Goal: Complete application form

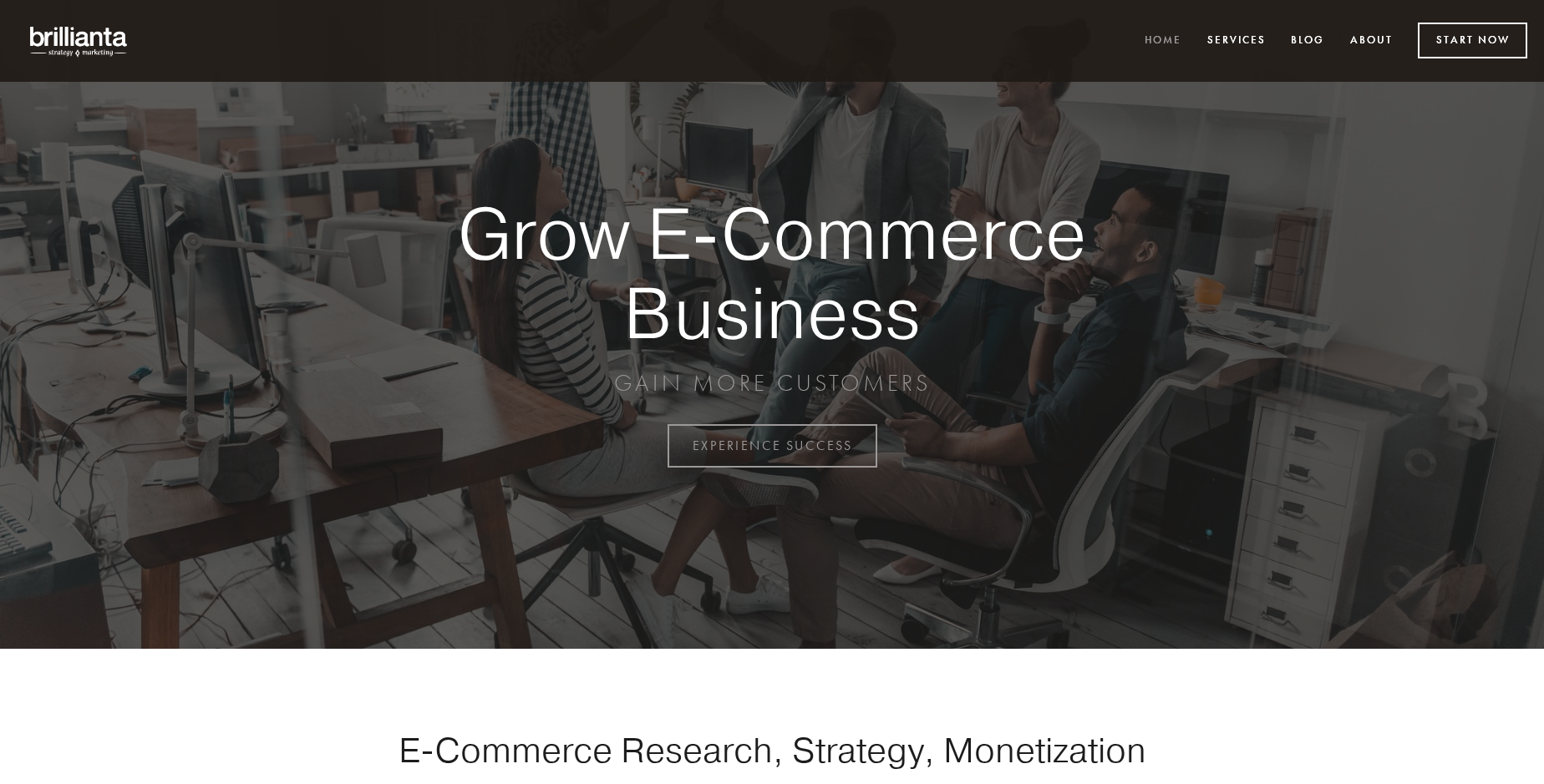
scroll to position [4379, 0]
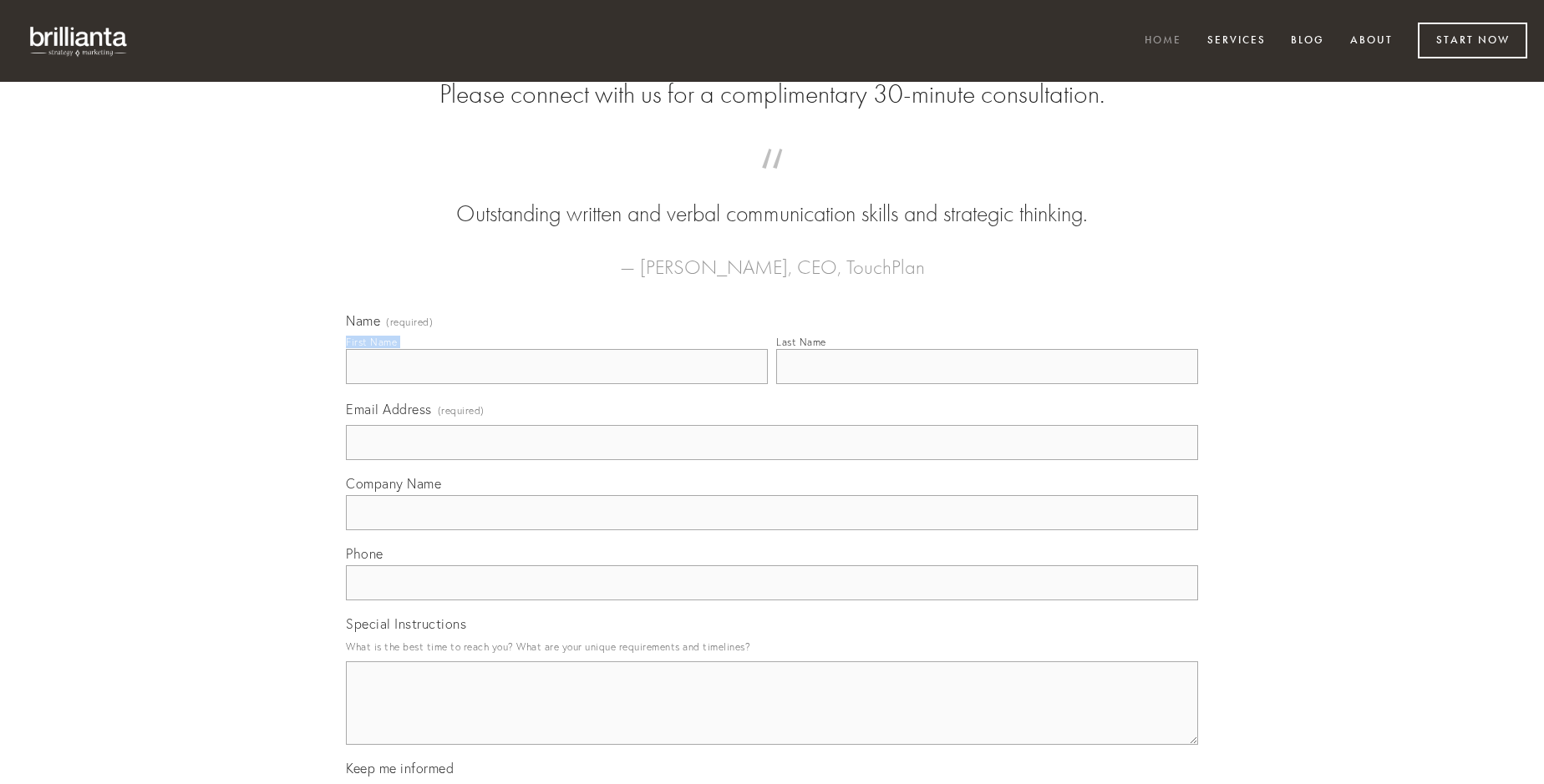
type input "[PERSON_NAME]"
click at [987, 384] on input "Last Name" at bounding box center [987, 367] width 422 height 35
type input "[PERSON_NAME]"
click at [772, 461] on input "Email Address (required)" at bounding box center [772, 443] width 852 height 35
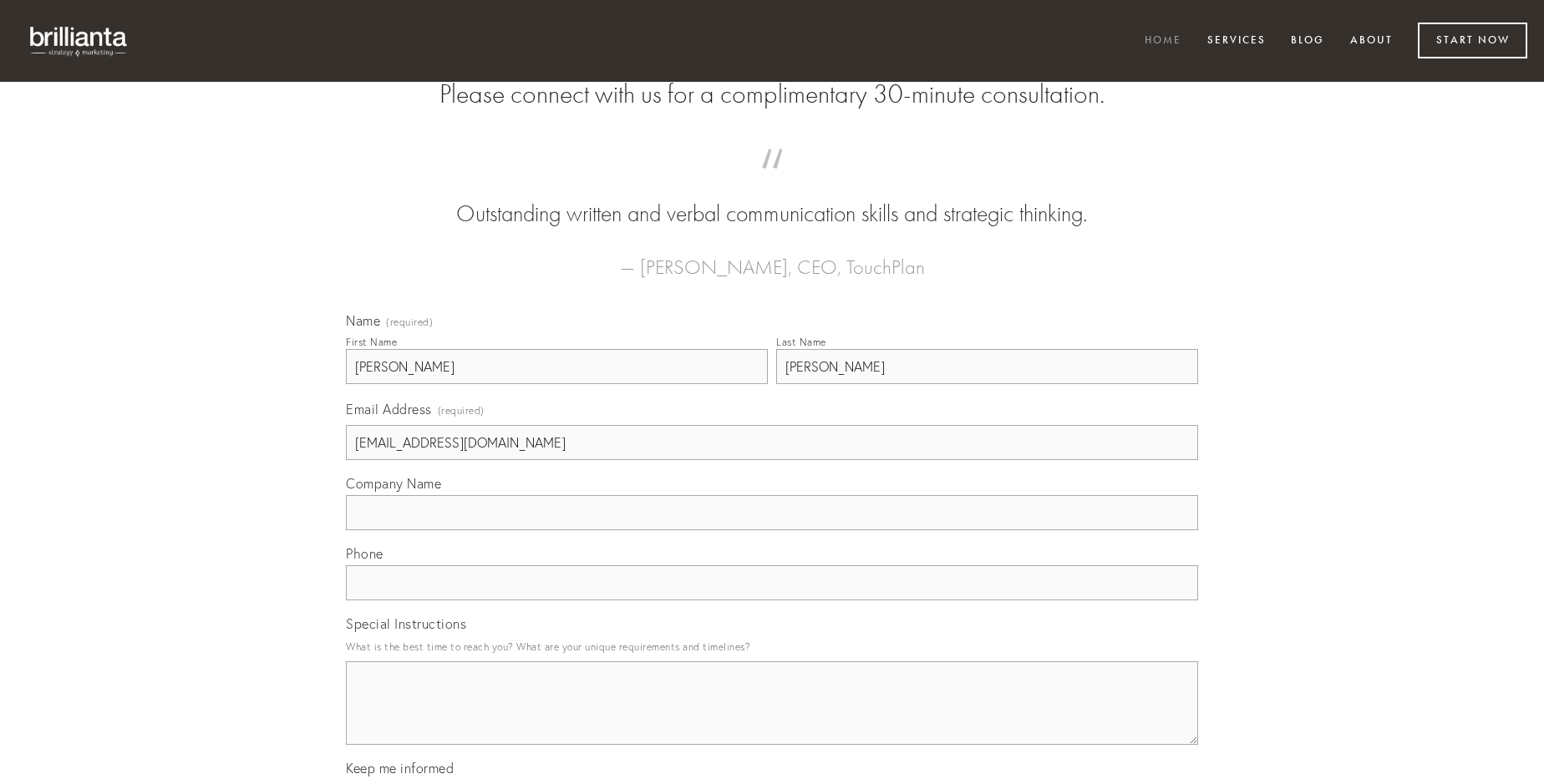
type input "[EMAIL_ADDRESS][DOMAIN_NAME]"
click at [772, 531] on input "Company Name" at bounding box center [772, 513] width 852 height 35
type input "tribuo"
click at [772, 600] on input "text" at bounding box center [772, 584] width 852 height 35
click at [772, 718] on textarea "Special Instructions" at bounding box center [772, 703] width 852 height 83
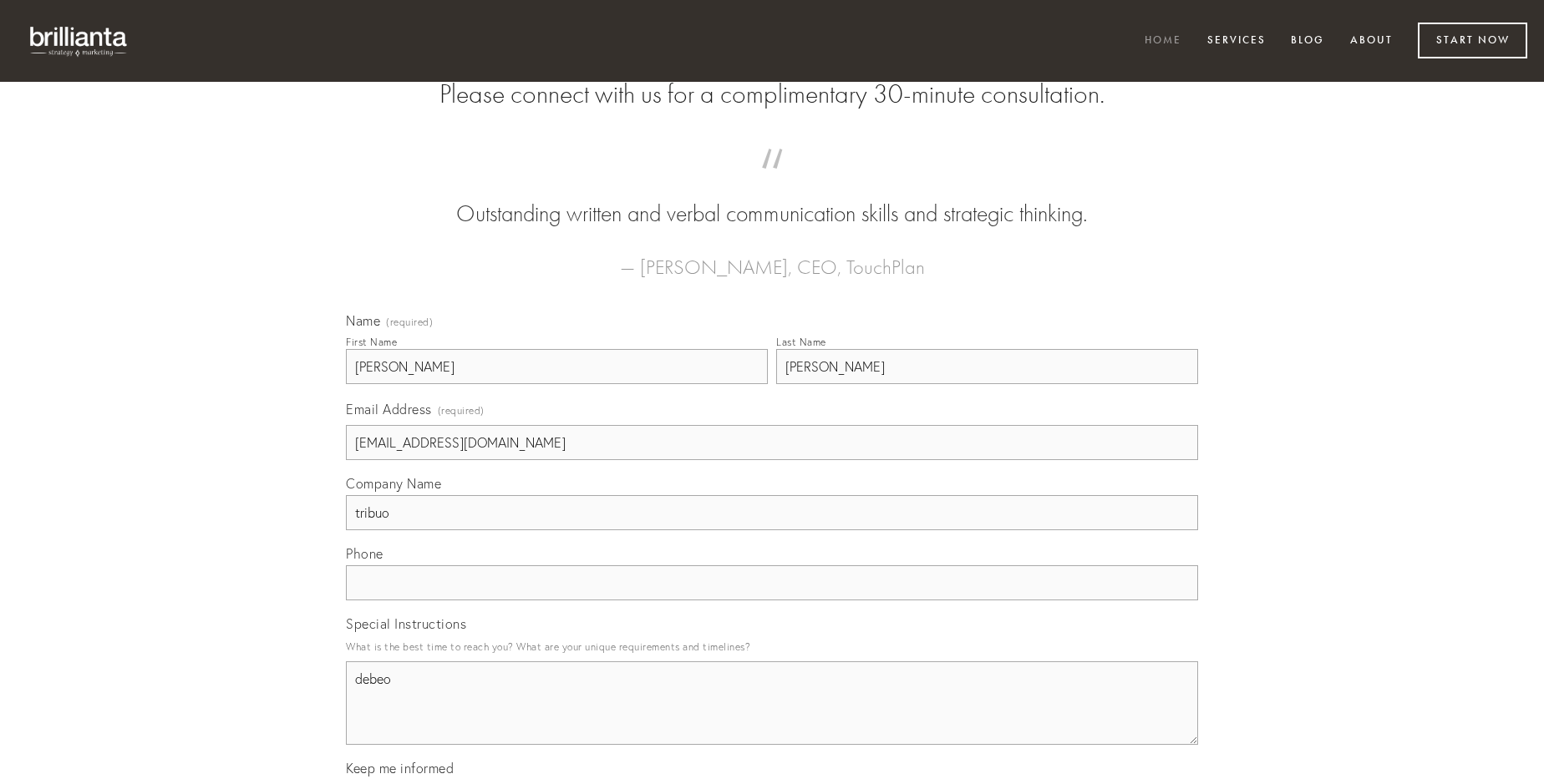
type textarea "debeo"
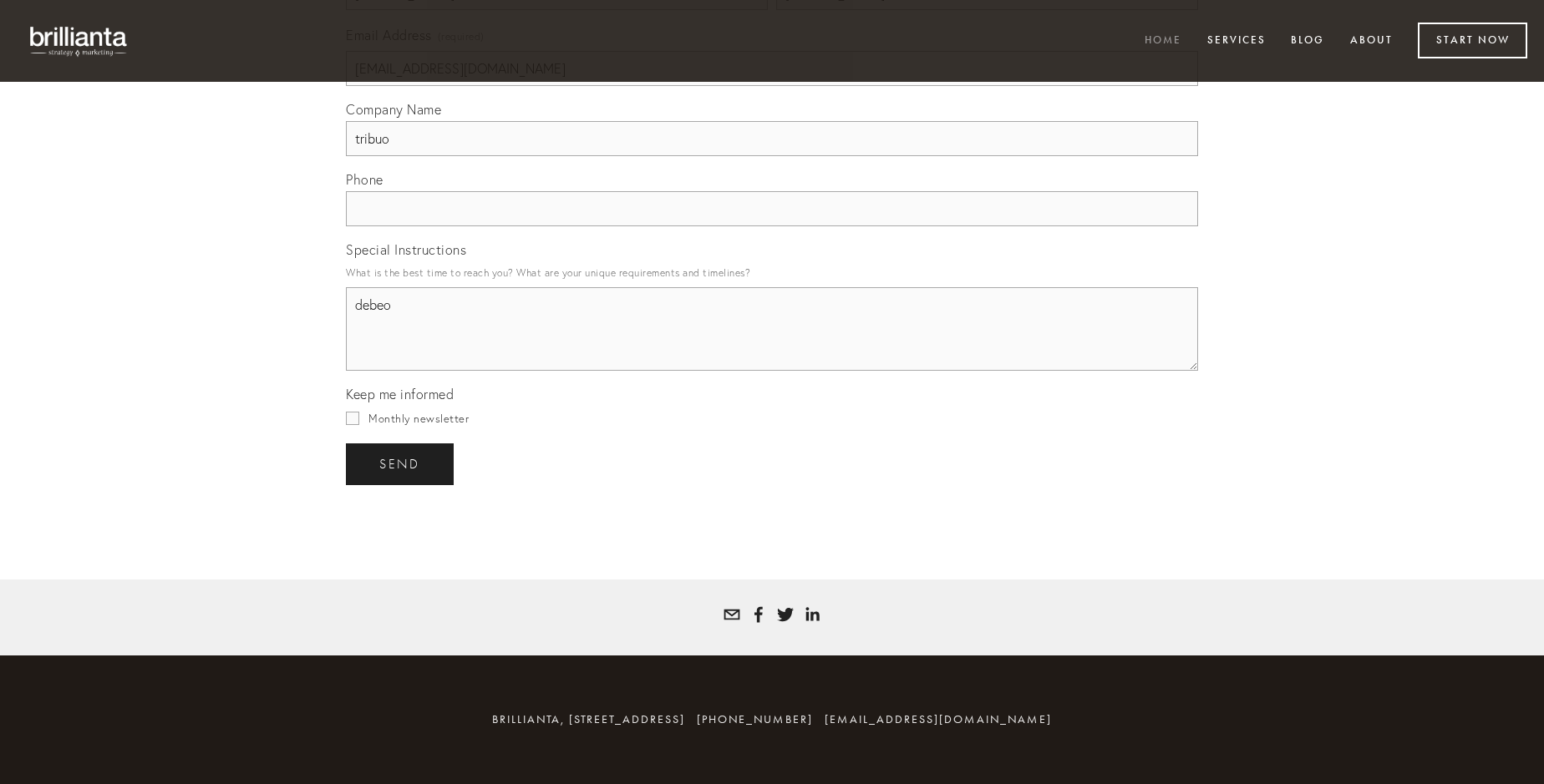
click at [401, 464] on span "send" at bounding box center [399, 465] width 41 height 15
